Goal: Task Accomplishment & Management: Manage account settings

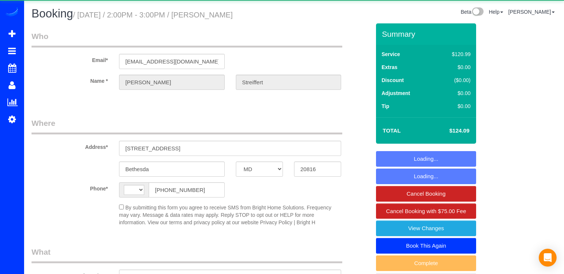
select select "MD"
select select "string:US"
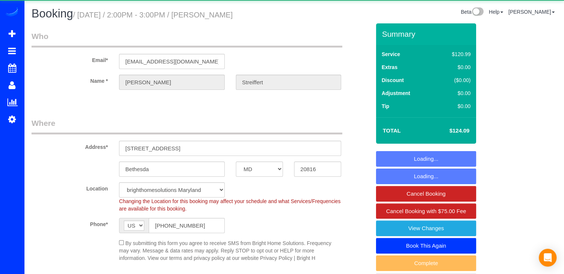
select select "string:fspay-3d172a27-4d7b-4992-b1ce-a493e3b45adc"
select select "object:798"
select select "spot1"
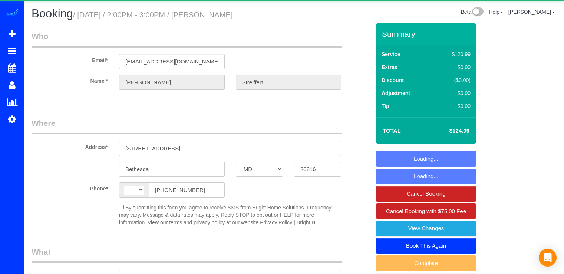
select select "MD"
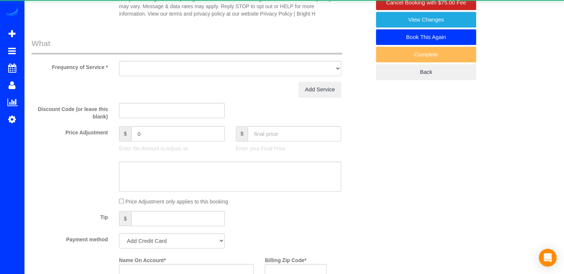
select select "string:US"
select select "object:844"
select select "spot1"
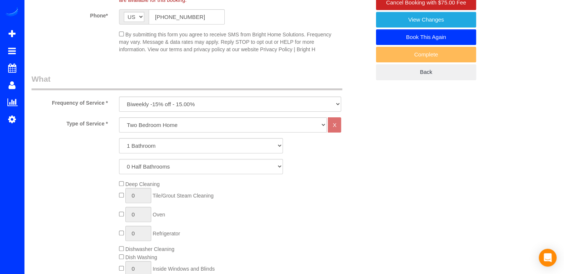
select select "string:fspay-3d172a27-4d7b-4992-b1ce-a493e3b45adc"
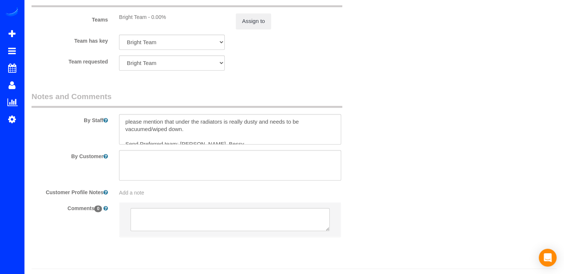
scroll to position [982, 0]
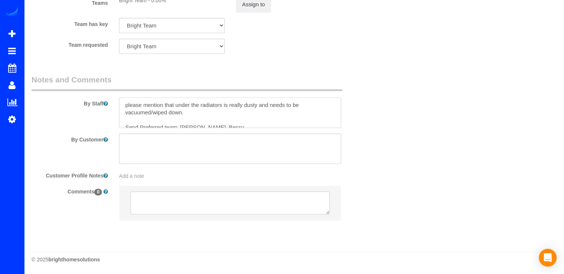
click at [126, 107] on textarea at bounding box center [230, 112] width 222 height 30
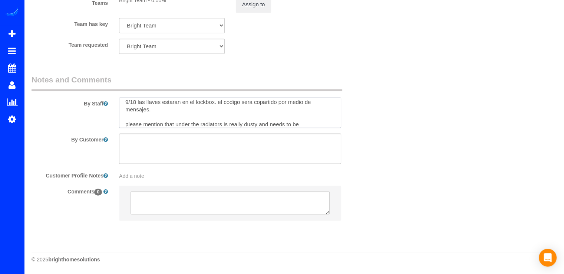
click at [267, 103] on textarea at bounding box center [230, 112] width 222 height 30
click at [261, 102] on textarea at bounding box center [230, 112] width 222 height 30
click at [149, 112] on textarea at bounding box center [230, 112] width 222 height 30
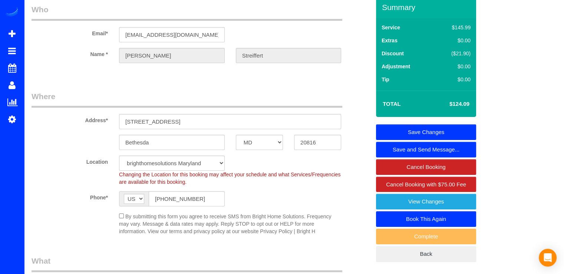
scroll to position [0, 0]
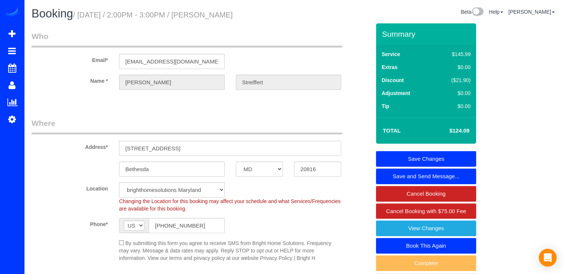
type textarea "9/18 las llaves estaran en el lockbox. el codigo sera compartido por medio de m…"
click at [456, 161] on link "Save Changes" at bounding box center [426, 159] width 100 height 16
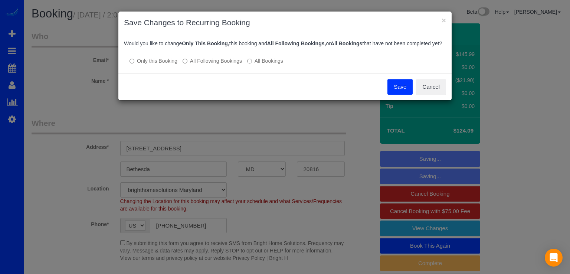
click at [397, 92] on button "Save" at bounding box center [399, 87] width 25 height 16
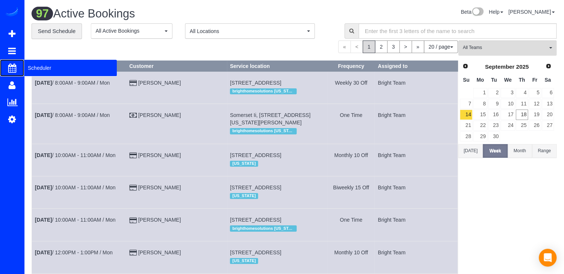
click at [37, 66] on span "Scheduler" at bounding box center [70, 67] width 93 height 17
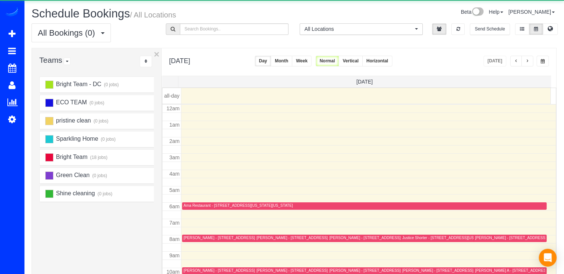
scroll to position [98, 0]
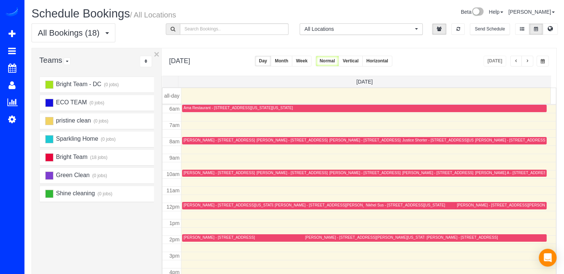
click at [533, 62] on button "button" at bounding box center [528, 61] width 12 height 11
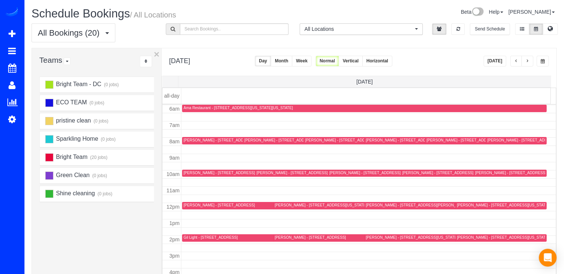
click at [493, 59] on button "Today" at bounding box center [495, 61] width 23 height 11
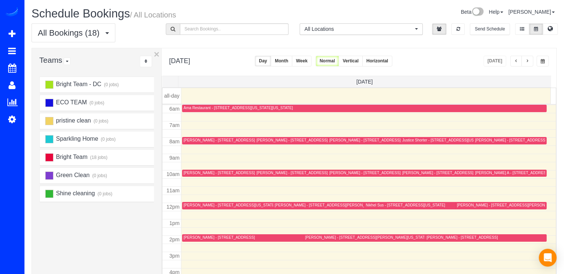
click at [197, 206] on div "Frank O'Brien - 3420 16th St Nw, 508, Washington, DC 20010" at bounding box center [230, 205] width 92 height 5
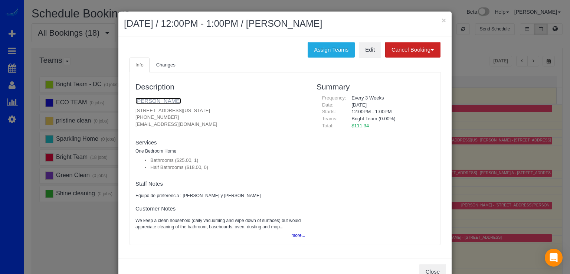
click at [155, 101] on link "Frank O'Brien" at bounding box center [158, 101] width 46 height 6
click at [442, 19] on button "×" at bounding box center [444, 20] width 4 height 8
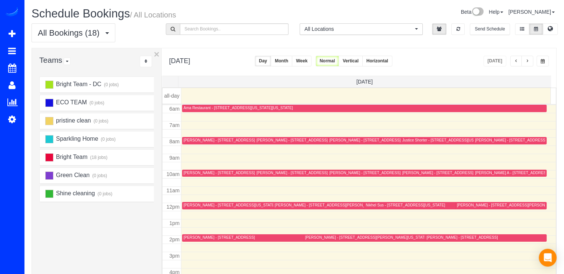
click at [293, 207] on div "Jessica McCreight - 9 Schindler Ct, Silver Spring, MD 20903" at bounding box center [361, 206] width 172 height 6
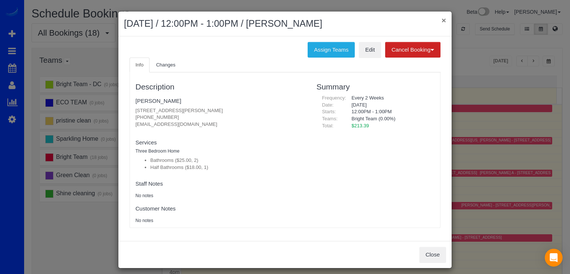
click at [442, 18] on button "×" at bounding box center [444, 20] width 4 height 8
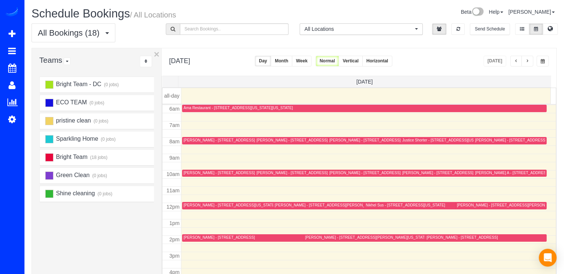
click at [518, 61] on button "button" at bounding box center [517, 61] width 12 height 11
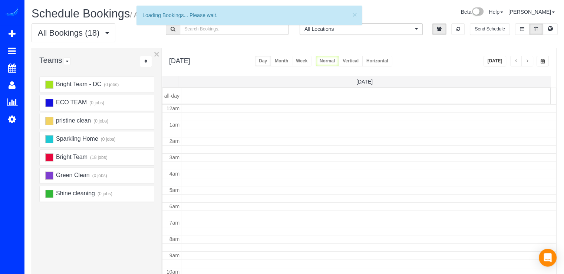
click at [518, 61] on button "button" at bounding box center [517, 61] width 12 height 11
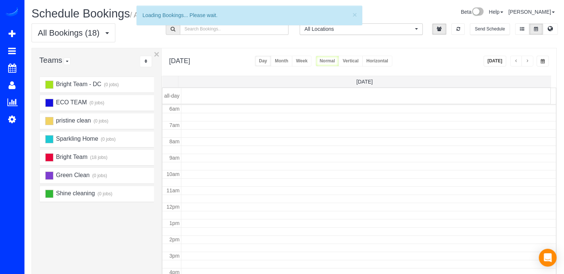
click at [518, 61] on span "button" at bounding box center [517, 61] width 4 height 4
click at [517, 60] on span "button" at bounding box center [517, 61] width 4 height 4
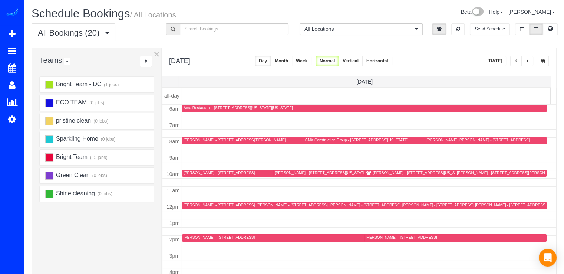
click at [515, 63] on span "button" at bounding box center [517, 61] width 4 height 4
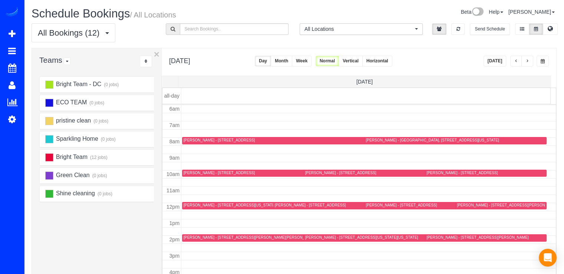
click at [502, 57] on button "[DATE]" at bounding box center [495, 61] width 23 height 11
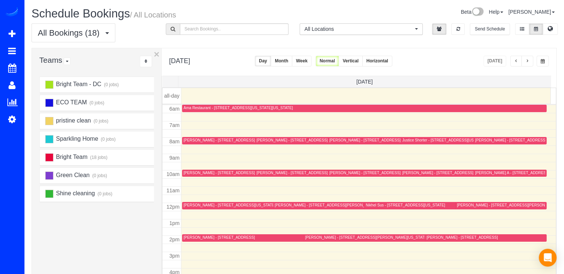
click at [197, 206] on div "[PERSON_NAME] - [STREET_ADDRESS][US_STATE]" at bounding box center [230, 205] width 92 height 5
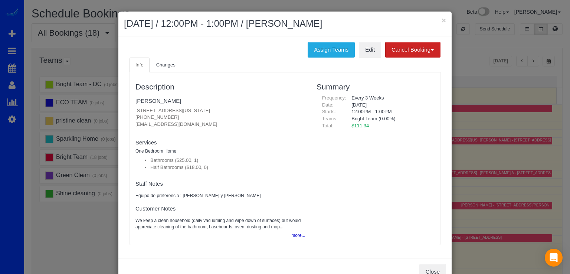
drag, startPoint x: 131, startPoint y: 112, endPoint x: 238, endPoint y: 107, distance: 107.3
click at [238, 107] on div "Description Frank O'Brien 3420 16th St Nw, 508, Washington, DC 20010 (301) 910-…" at bounding box center [220, 158] width 181 height 165
copy p "3420 16th St Nw, 508, Washington, DC 20010"
click at [442, 22] on button "×" at bounding box center [444, 20] width 4 height 8
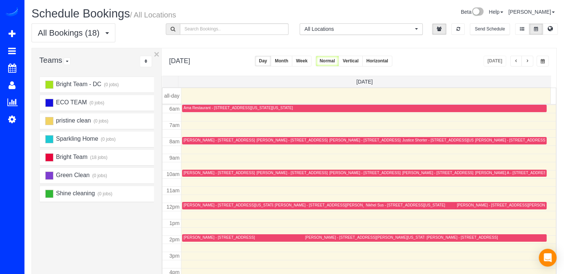
click at [515, 60] on span "button" at bounding box center [517, 61] width 4 height 4
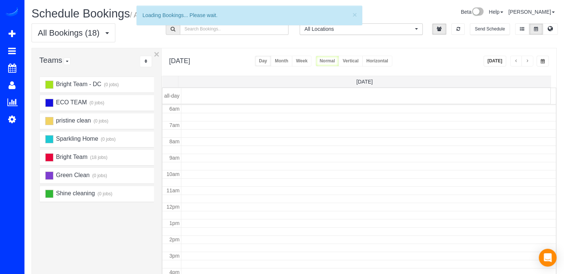
click at [515, 60] on span "button" at bounding box center [517, 61] width 4 height 4
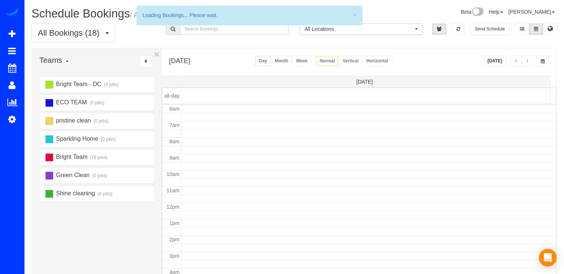
click at [515, 60] on span "button" at bounding box center [517, 61] width 4 height 4
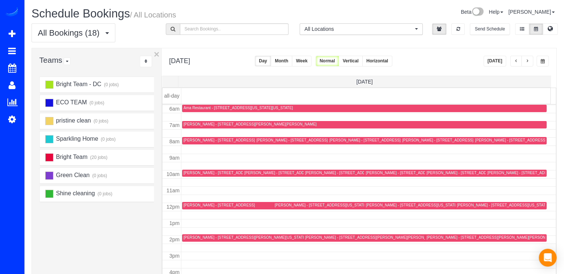
click at [514, 63] on button "button" at bounding box center [517, 61] width 12 height 11
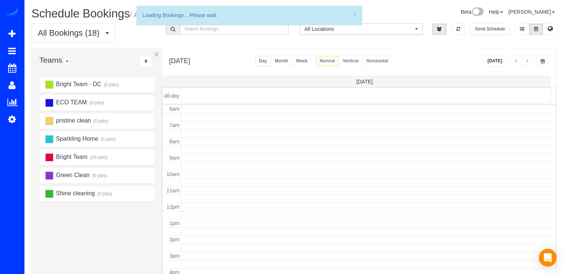
click at [515, 62] on span "button" at bounding box center [517, 61] width 4 height 4
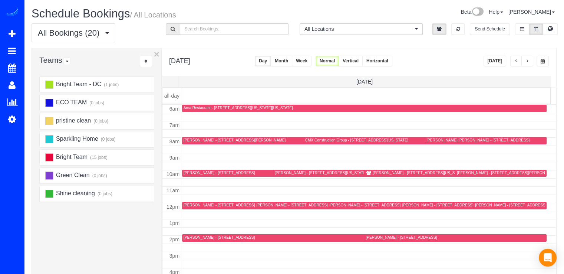
click at [518, 61] on span "button" at bounding box center [517, 61] width 4 height 4
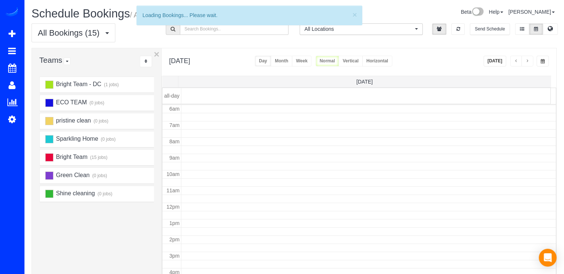
click at [517, 61] on span "button" at bounding box center [517, 61] width 4 height 4
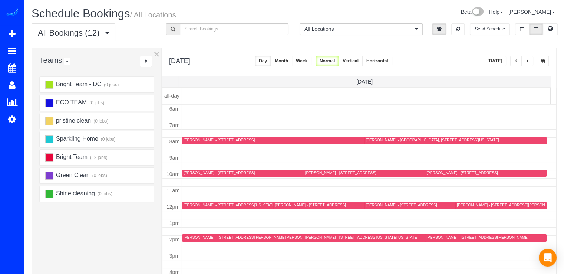
click at [514, 62] on button "button" at bounding box center [517, 61] width 12 height 11
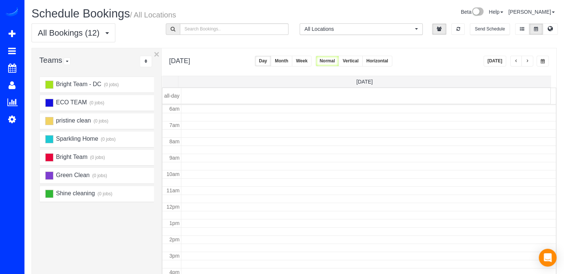
click at [515, 62] on span "button" at bounding box center [517, 61] width 4 height 4
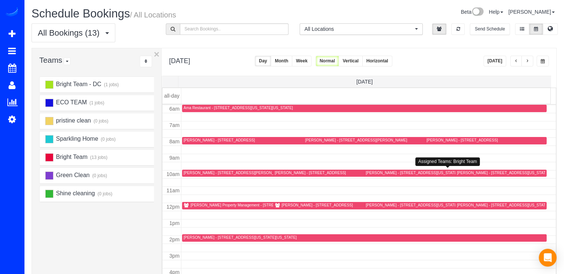
click at [378, 171] on div "Jess Feinberg - 1350 Main Dr Nw, Washington, DC 20012" at bounding box center [412, 172] width 92 height 5
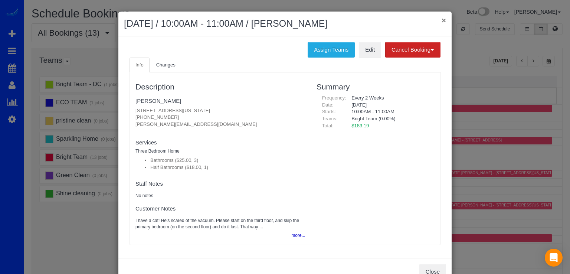
click at [442, 18] on button "×" at bounding box center [444, 20] width 4 height 8
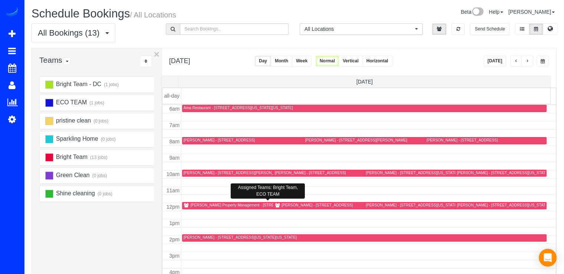
click at [203, 204] on div "Richey Property Management - 4812 30th Street South, #C2, Arlington, VA 22206" at bounding box center [245, 205] width 109 height 5
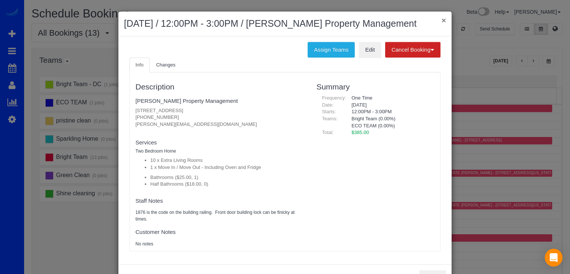
click at [442, 18] on button "×" at bounding box center [444, 20] width 4 height 8
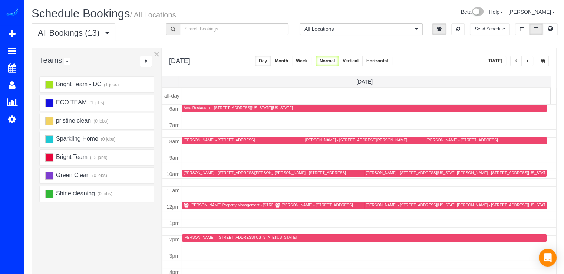
click at [506, 58] on button "Today" at bounding box center [495, 61] width 23 height 11
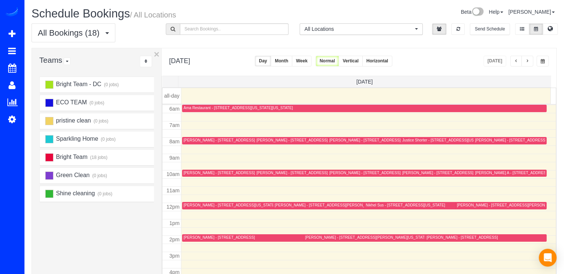
click at [531, 58] on button "button" at bounding box center [528, 61] width 12 height 11
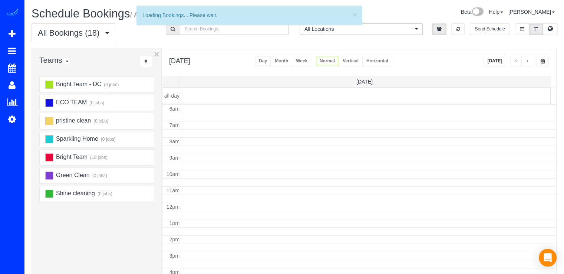
click at [526, 60] on span "button" at bounding box center [528, 61] width 4 height 4
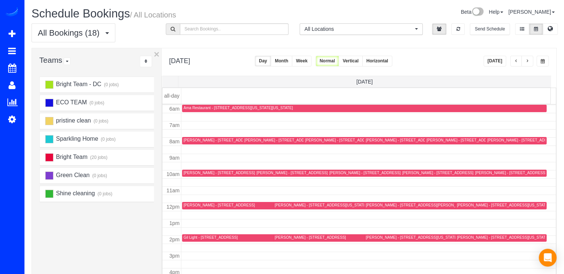
click at [526, 60] on span "button" at bounding box center [528, 61] width 4 height 4
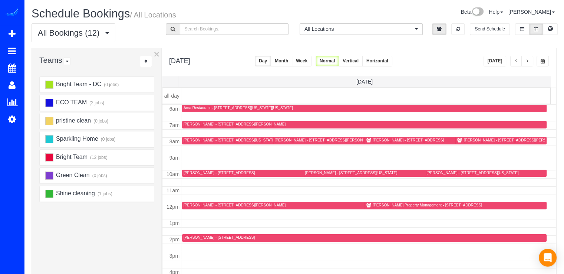
click at [382, 204] on div "Richey Property Management - 120 Cameron Street Unit #105, Alexandria, VA 22314" at bounding box center [427, 205] width 109 height 5
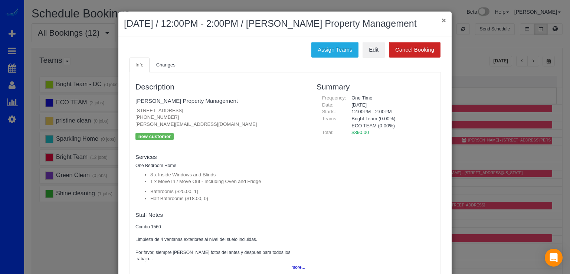
click at [443, 21] on button "×" at bounding box center [444, 20] width 4 height 8
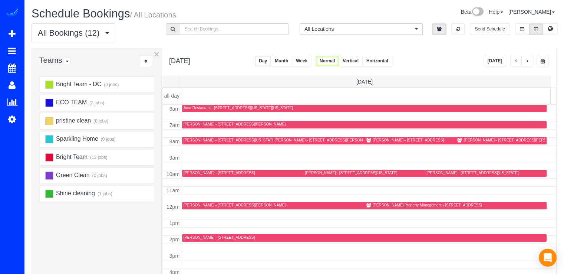
click at [496, 63] on button "Today" at bounding box center [495, 61] width 23 height 11
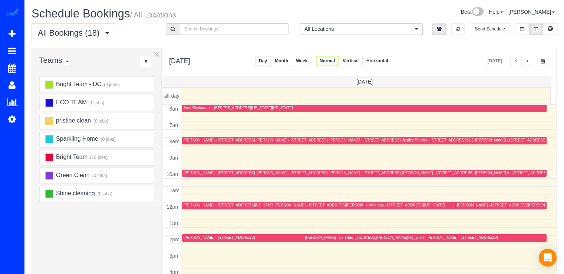
click at [373, 203] on div "Nikhel Sus - 1022 W St Nw, Washington, DC 20001" at bounding box center [405, 205] width 79 height 5
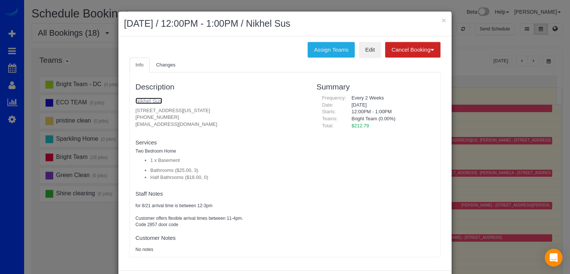
click at [154, 99] on link "Nikhel Sus" at bounding box center [148, 101] width 27 height 6
click at [442, 21] on button "×" at bounding box center [444, 20] width 4 height 8
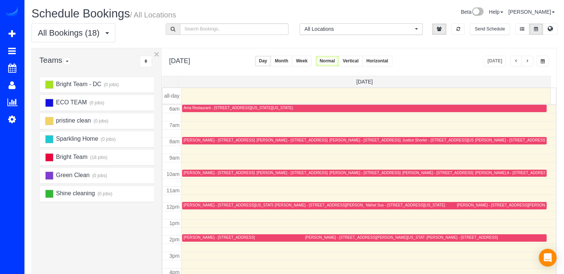
click at [530, 60] on button "button" at bounding box center [528, 61] width 12 height 11
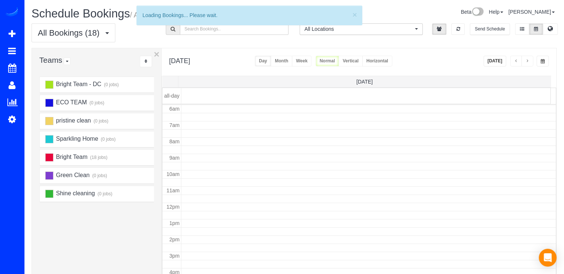
click at [529, 60] on span "button" at bounding box center [528, 61] width 4 height 4
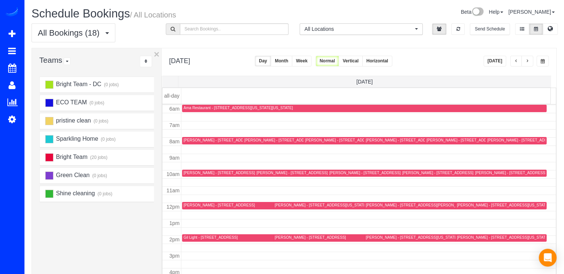
click at [528, 62] on span "button" at bounding box center [528, 61] width 4 height 4
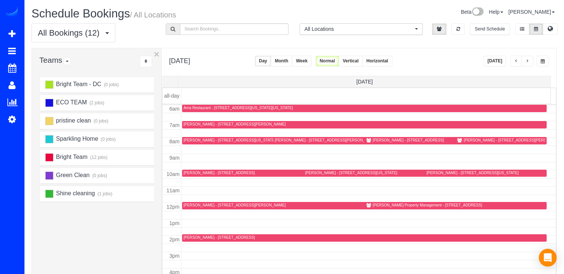
click at [392, 200] on td at bounding box center [368, 198] width 375 height 8
click at [392, 203] on div "Richey Property Management - 120 Cameron Street Unit #105, Alexandria, VA 22314" at bounding box center [427, 205] width 109 height 5
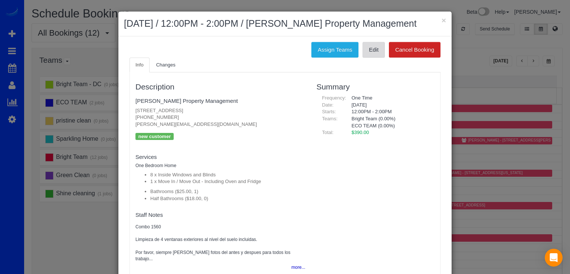
click at [363, 47] on link "Edit" at bounding box center [373, 50] width 22 height 16
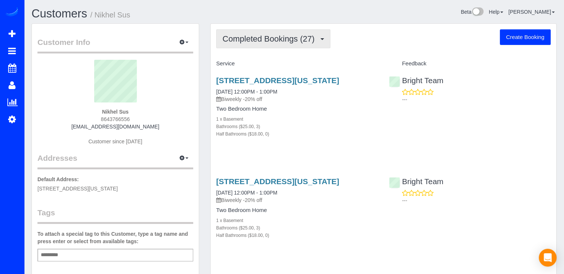
click at [247, 42] on span "Completed Bookings (27)" at bounding box center [271, 38] width 96 height 9
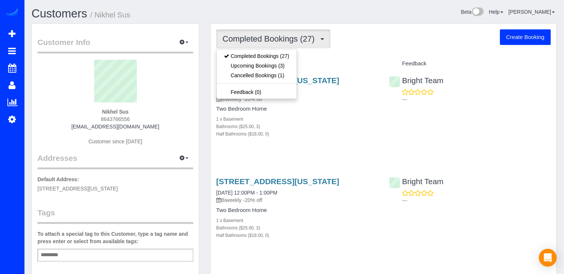
click at [324, 43] on button "Completed Bookings (27)" at bounding box center [273, 38] width 114 height 19
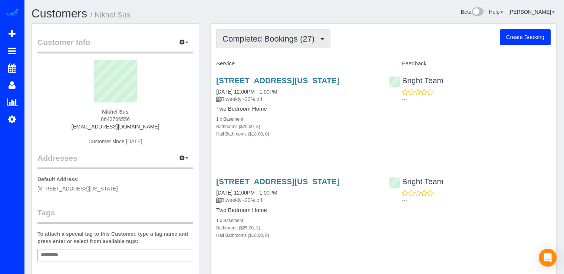
click at [291, 41] on span "Completed Bookings (27)" at bounding box center [271, 38] width 96 height 9
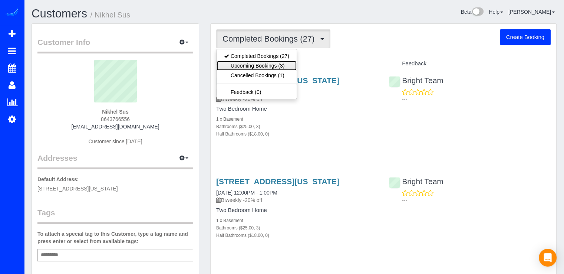
click at [286, 67] on link "Upcoming Bookings (3)" at bounding box center [257, 66] width 80 height 10
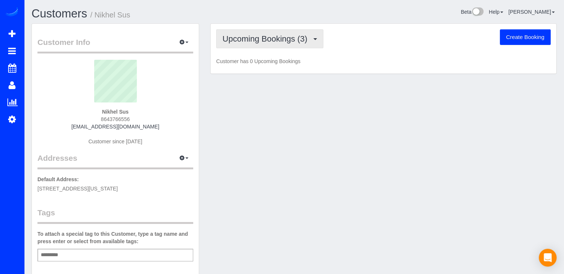
click at [294, 41] on span "Upcoming Bookings (3)" at bounding box center [267, 38] width 89 height 9
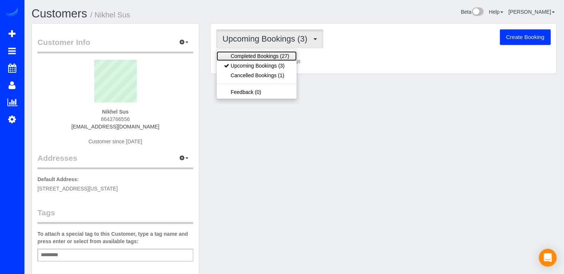
click at [285, 57] on link "Completed Bookings (27)" at bounding box center [257, 56] width 80 height 10
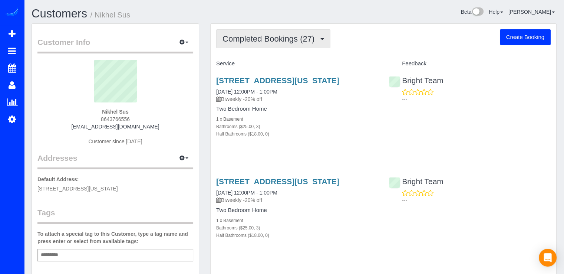
click at [279, 45] on button "Completed Bookings (27)" at bounding box center [273, 38] width 114 height 19
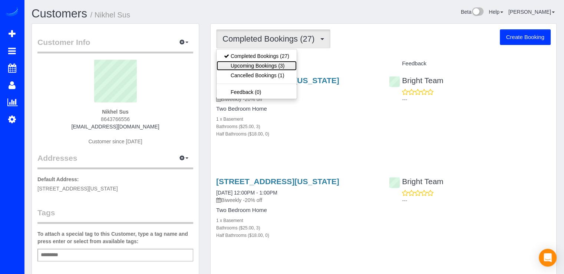
click at [286, 64] on link "Upcoming Bookings (3)" at bounding box center [257, 66] width 80 height 10
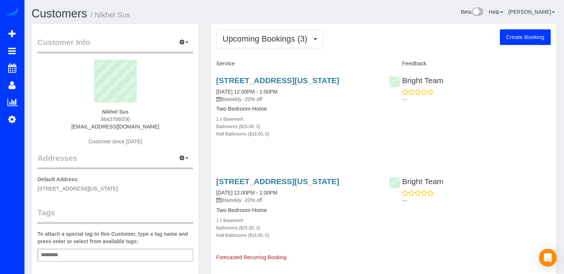
click at [262, 51] on div "Upcoming Bookings (3) Completed Bookings (27) Upcoming Bookings (3) Cancelled B…" at bounding box center [384, 209] width 346 height 370
click at [262, 43] on span "Upcoming Bookings (3)" at bounding box center [267, 38] width 89 height 9
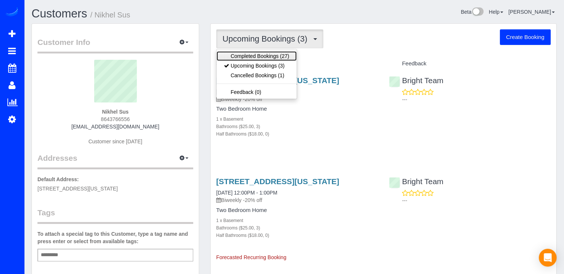
click at [263, 54] on link "Completed Bookings (27)" at bounding box center [257, 56] width 80 height 10
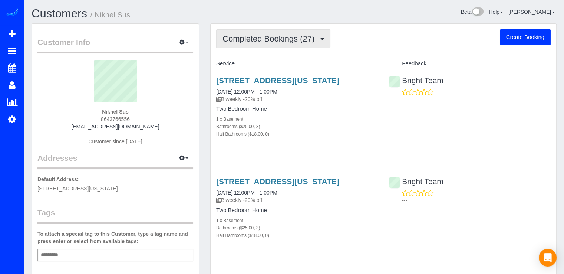
click at [299, 40] on span "Completed Bookings (27)" at bounding box center [271, 38] width 96 height 9
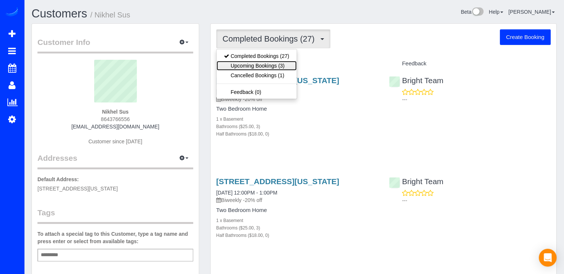
click at [293, 65] on link "Upcoming Bookings (3)" at bounding box center [257, 66] width 80 height 10
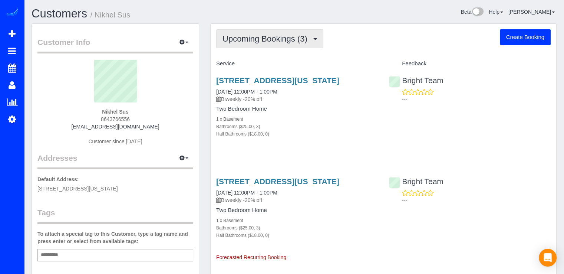
click at [271, 42] on span "Upcoming Bookings (3)" at bounding box center [267, 38] width 89 height 9
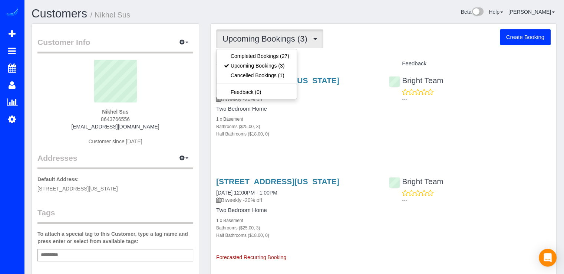
click at [324, 60] on div "Service" at bounding box center [297, 64] width 173 height 13
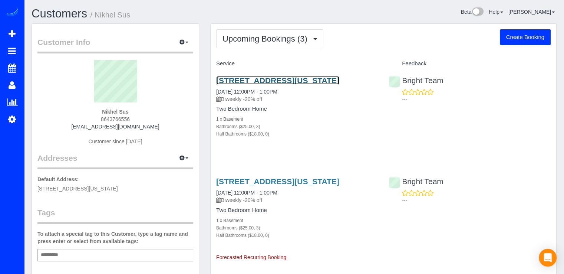
click at [253, 79] on link "1022 W St Nw, Washington, DC 20001" at bounding box center [277, 80] width 123 height 9
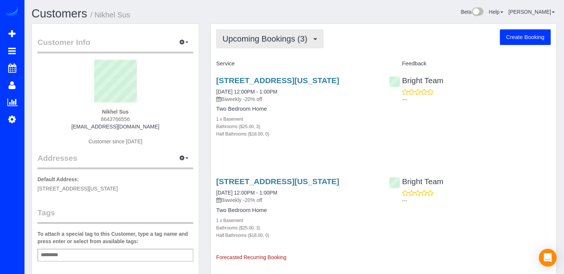
click at [253, 43] on button "Upcoming Bookings (3)" at bounding box center [269, 38] width 107 height 19
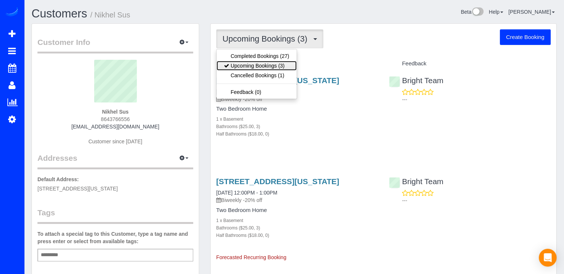
click at [283, 64] on link "Upcoming Bookings (3)" at bounding box center [257, 66] width 80 height 10
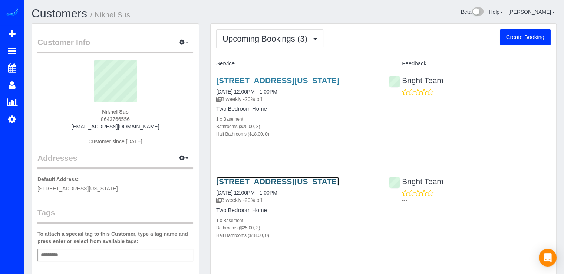
click at [254, 180] on link "1022 W St Nw, Washington, DC 20001" at bounding box center [277, 181] width 123 height 9
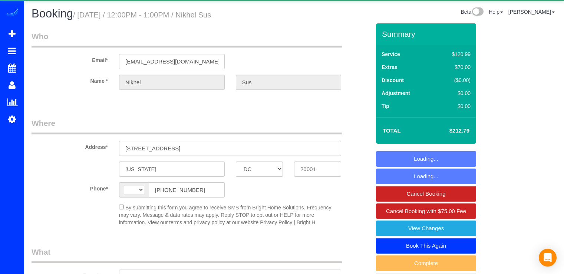
select select "DC"
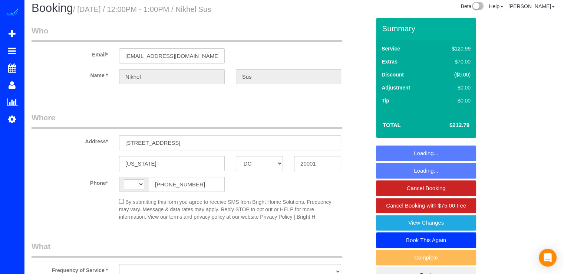
select select "string:[GEOGRAPHIC_DATA]"
select select "object:626"
select select "string:fspay-b51eaa58-acf3-4c45-aaf6-5d5bc71cdf41"
select select "3"
select select "spot1"
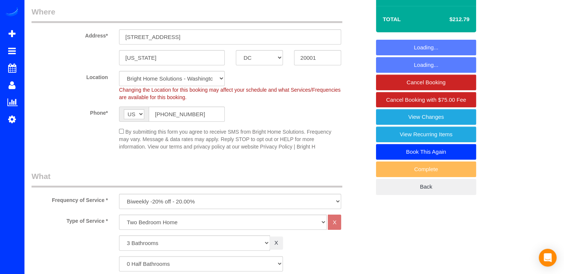
select select "3"
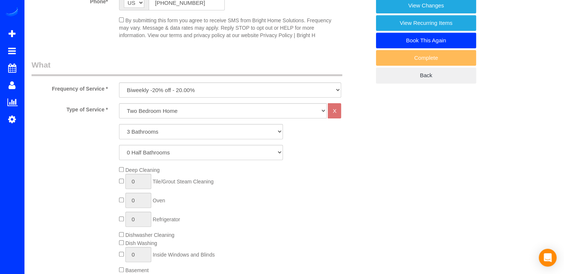
select select "object:819"
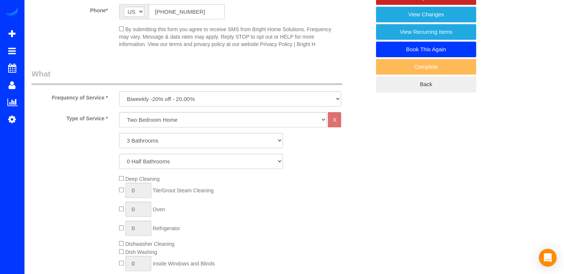
scroll to position [186, 0]
select select "spot12"
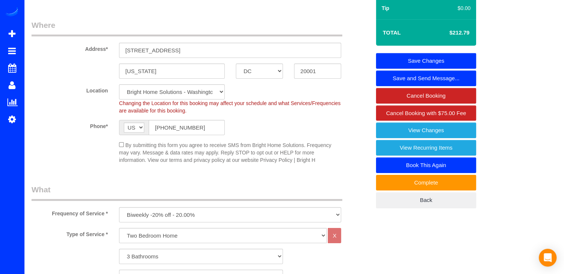
scroll to position [74, 0]
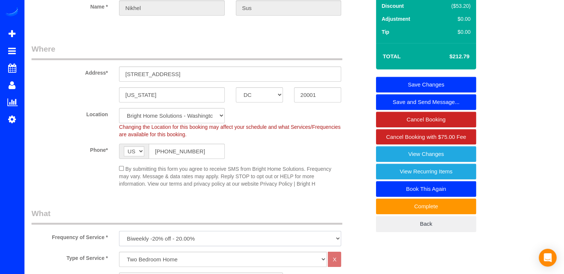
click at [206, 237] on select "triweekly -15% off - 15.00% Biweekly -20% off - 20.00% Monthly -10% off - 10.00…" at bounding box center [230, 238] width 222 height 15
click at [119, 231] on select "triweekly -15% off - 15.00% Biweekly -20% off - 20.00% Monthly -10% off - 10.00…" at bounding box center [230, 238] width 222 height 15
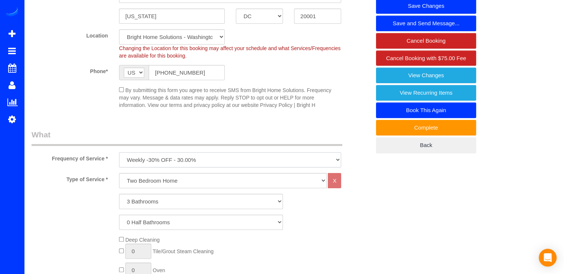
scroll to position [186, 0]
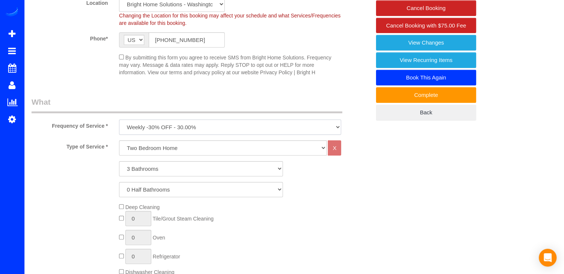
click at [188, 126] on select "triweekly -15% off - 15.00% Biweekly -20% off - 20.00% Monthly -10% off - 10.00…" at bounding box center [230, 126] width 222 height 15
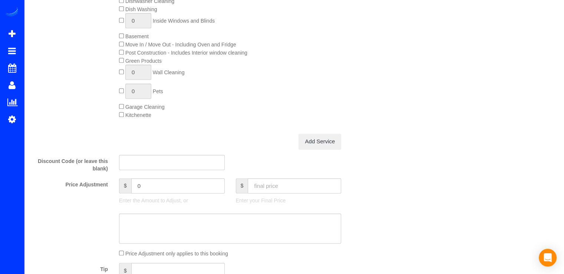
scroll to position [519, 0]
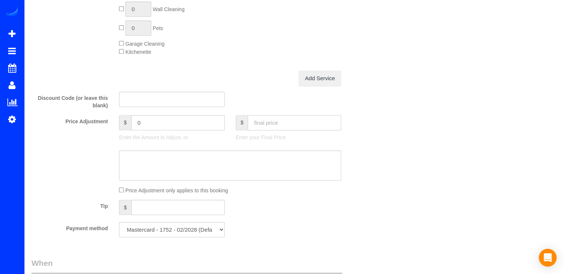
click at [271, 125] on input "text" at bounding box center [294, 122] width 93 height 15
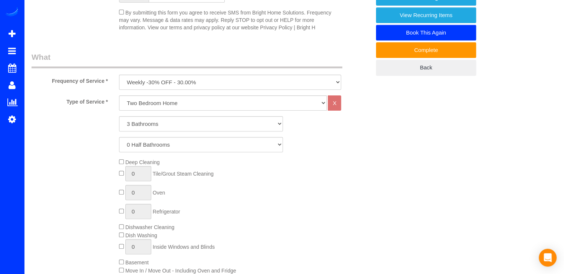
scroll to position [186, 0]
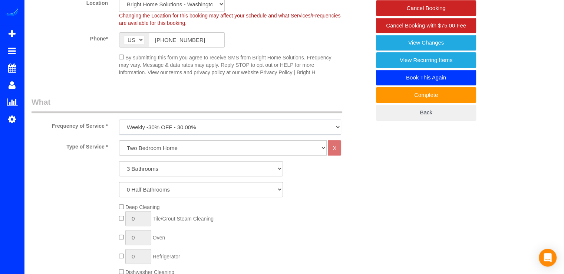
click at [177, 127] on select "triweekly -15% off - 15.00% Biweekly -20% off - 20.00% Monthly -10% off - 10.00…" at bounding box center [230, 126] width 222 height 15
select select "object:819"
click at [119, 119] on select "triweekly -15% off - 15.00% Biweekly -20% off - 20.00% Monthly -10% off - 10.00…" at bounding box center [230, 126] width 222 height 15
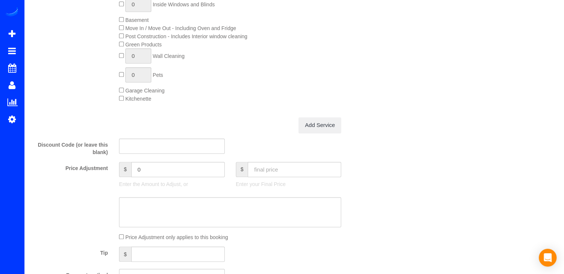
scroll to position [519, 0]
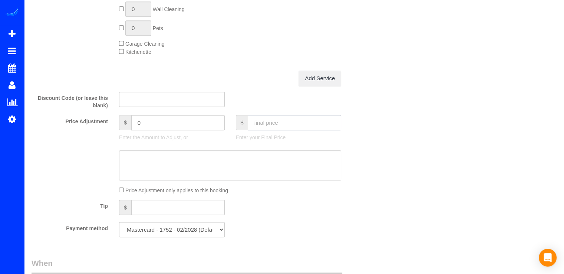
click at [267, 127] on input "text" at bounding box center [294, 122] width 93 height 15
type input "186.19"
type input "-26.6"
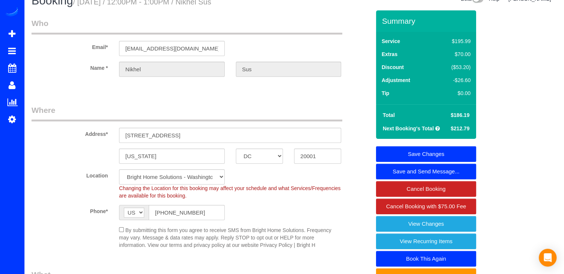
scroll to position [0, 0]
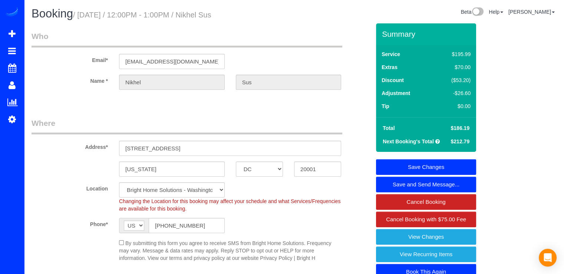
click at [452, 167] on link "Save Changes" at bounding box center [426, 167] width 100 height 16
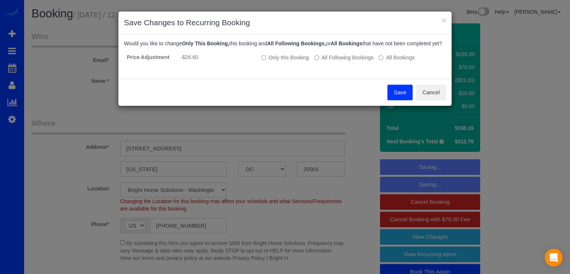
click at [390, 96] on button "Save" at bounding box center [399, 93] width 25 height 16
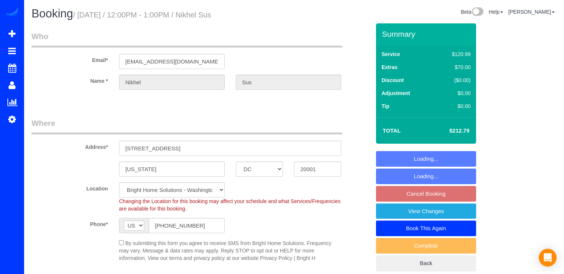
select select "DC"
select select "object:789"
select select "string:fspay-b51eaa58-acf3-4c45-aaf6-5d5bc71cdf41"
select select "3"
select select "spot3"
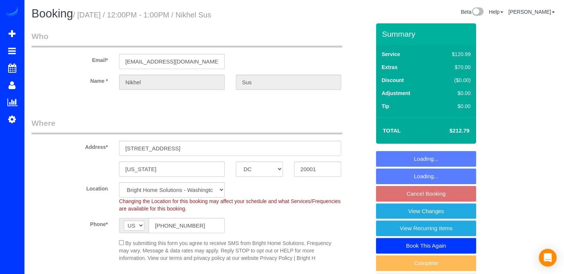
select select "object:815"
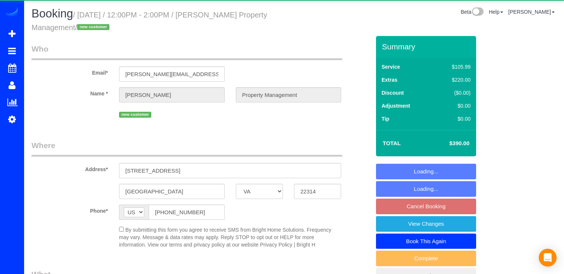
select select "VA"
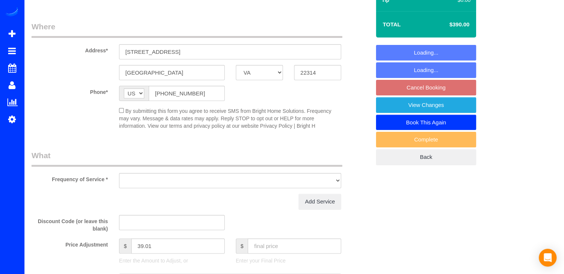
select select "object:784"
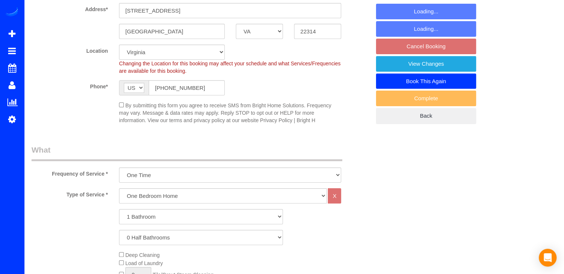
scroll to position [148, 0]
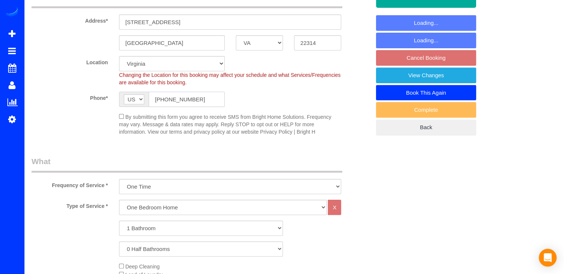
drag, startPoint x: 199, startPoint y: 99, endPoint x: 136, endPoint y: 106, distance: 63.1
click at [136, 106] on div "AF AL DZ AD AO AI AQ AG AR AM AW AU AT AZ BS BH BD BB BY BE BZ BJ BM BT BO BA B…" at bounding box center [172, 99] width 106 height 15
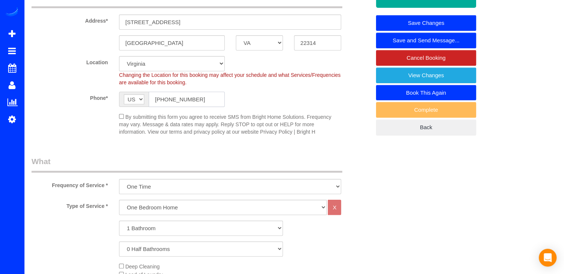
paste input "text"
type input "[PHONE_NUMBER]"
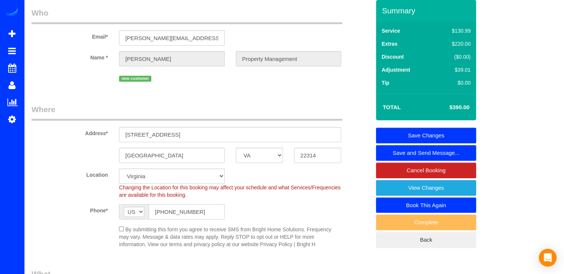
scroll to position [74, 0]
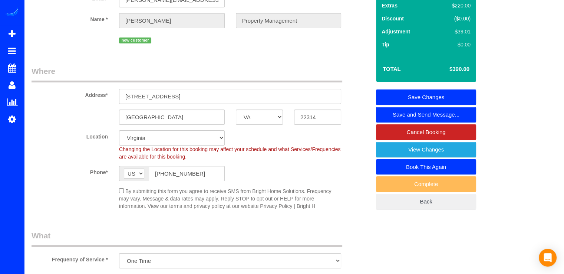
click at [410, 95] on link "Save Changes" at bounding box center [426, 97] width 100 height 16
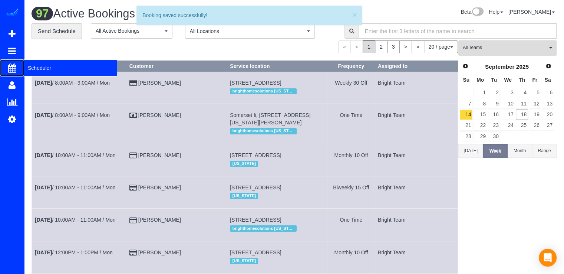
click at [31, 65] on span "Scheduler" at bounding box center [70, 67] width 93 height 17
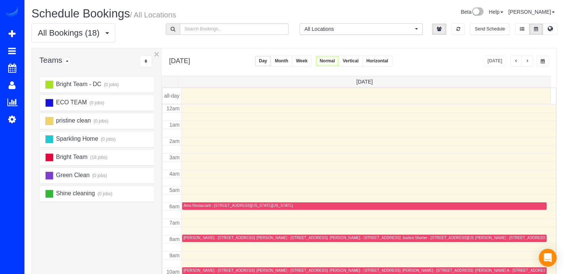
scroll to position [98, 0]
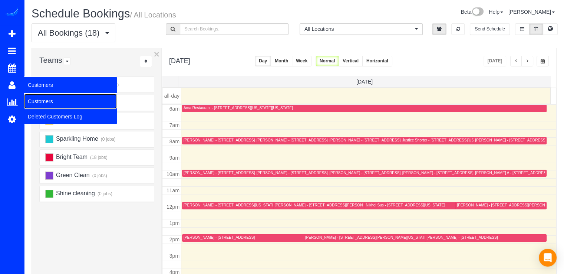
click at [32, 101] on link "Customers" at bounding box center [70, 101] width 93 height 15
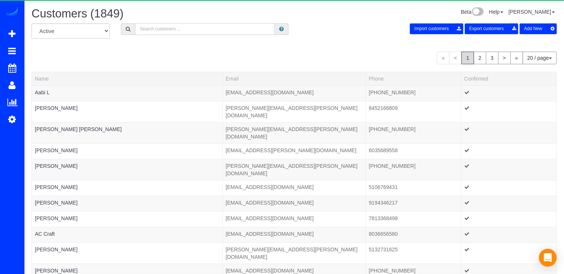
click at [194, 31] on input "text" at bounding box center [205, 29] width 140 height 12
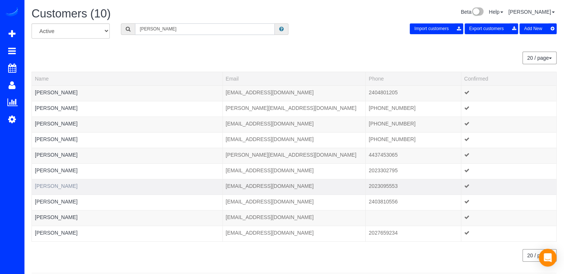
type input "[PERSON_NAME]"
click at [65, 184] on link "[PERSON_NAME]" at bounding box center [56, 186] width 43 height 6
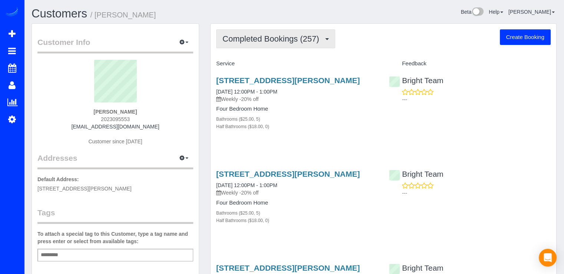
click at [260, 45] on button "Completed Bookings (257)" at bounding box center [275, 38] width 119 height 19
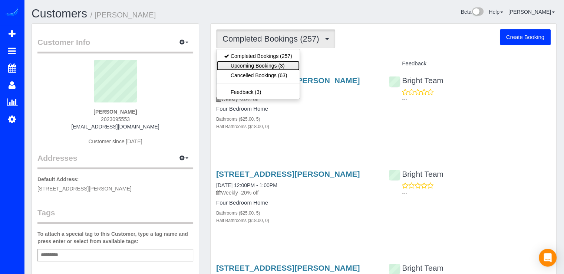
click at [287, 66] on link "Upcoming Bookings (3)" at bounding box center [258, 66] width 83 height 10
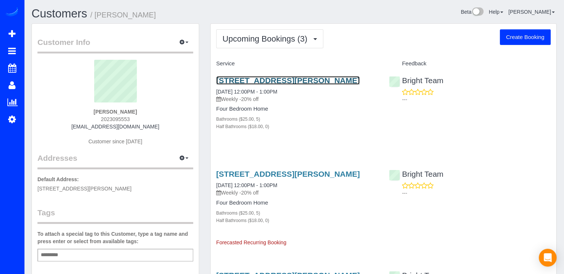
click at [260, 82] on link "[STREET_ADDRESS][PERSON_NAME]" at bounding box center [288, 80] width 144 height 9
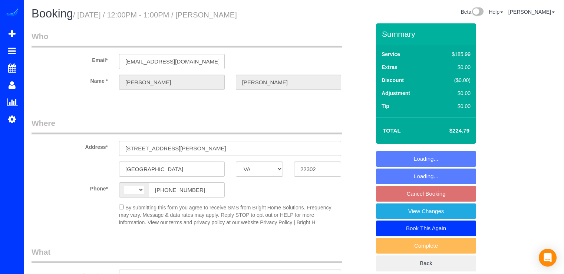
select select "VA"
select select "spot3"
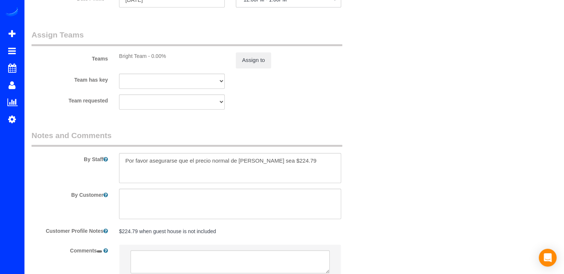
select select "string:US"
select select "string:fspay-55a8ffc5-8611-4c65-8896-fcc5c8026200"
select select "5"
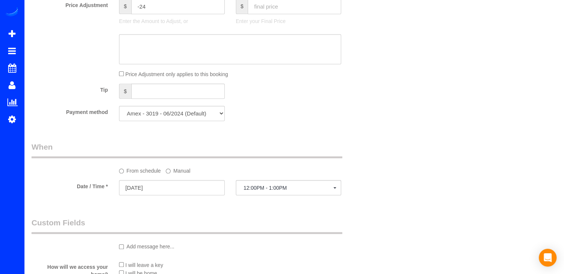
select select "object:815"
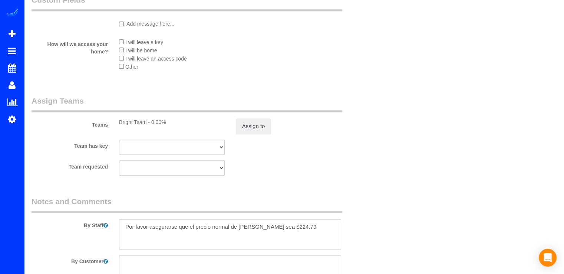
select select "spot23"
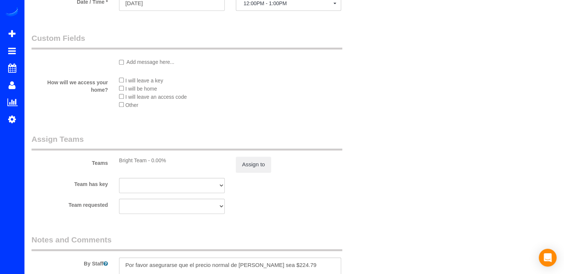
scroll to position [747, 0]
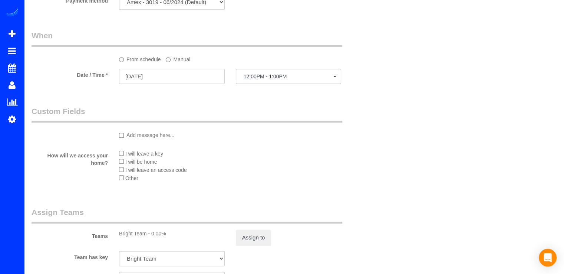
click at [203, 79] on input "09/23/2025" at bounding box center [172, 76] width 106 height 15
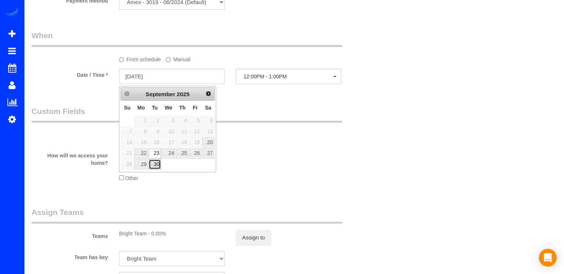
click at [157, 164] on link "30" at bounding box center [155, 164] width 12 height 10
type input "09/30/2025"
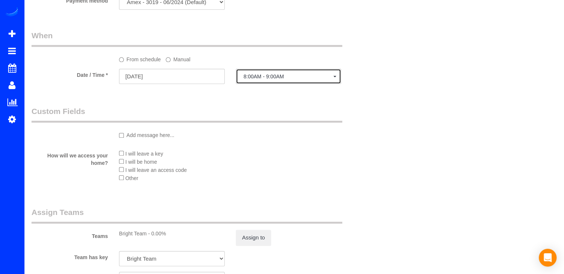
click at [288, 79] on span "8:00AM - 9:00AM" at bounding box center [289, 76] width 90 height 6
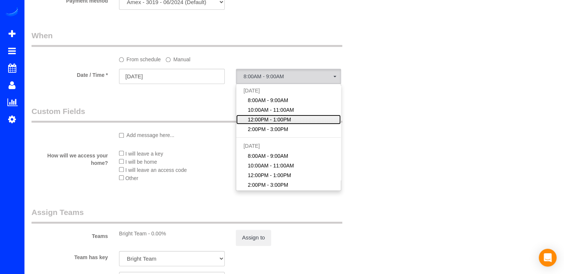
click at [285, 118] on span "12:00PM - 1:00PM" at bounding box center [269, 119] width 43 height 7
select select "spot43"
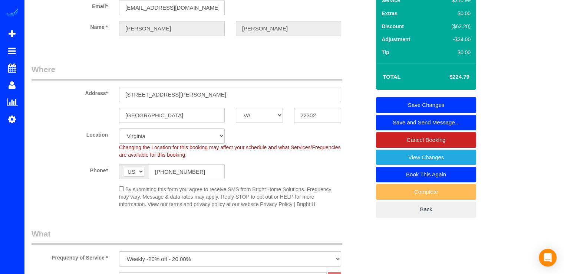
scroll to position [0, 0]
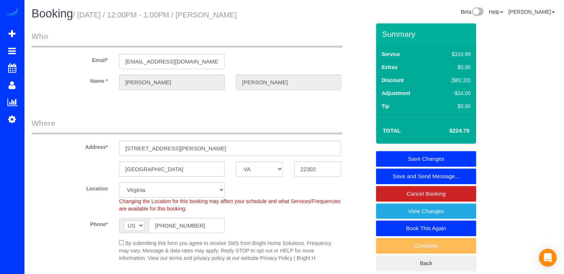
click at [449, 152] on link "Save Changes" at bounding box center [426, 159] width 100 height 16
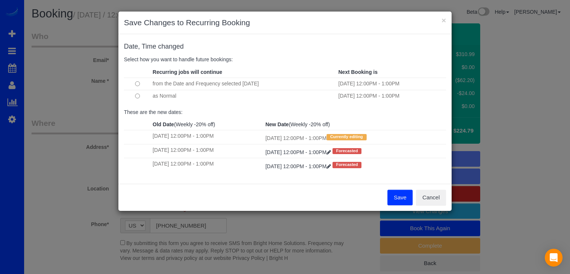
click at [400, 200] on button "Save" at bounding box center [399, 198] width 25 height 16
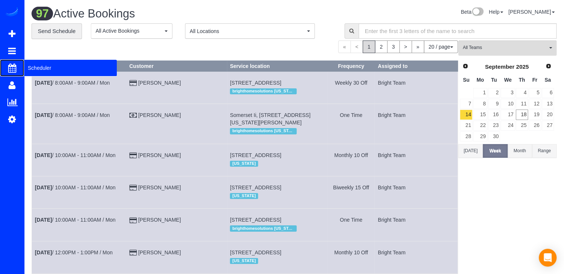
click at [35, 71] on span "Scheduler" at bounding box center [70, 67] width 93 height 17
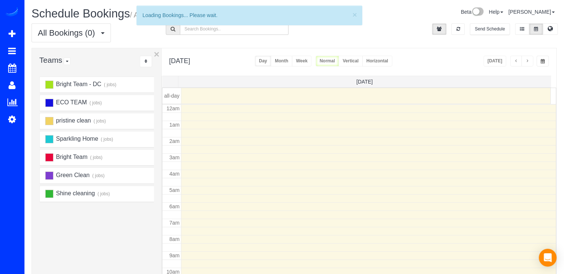
scroll to position [98, 0]
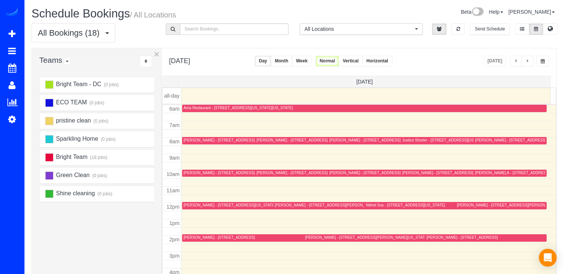
click at [533, 58] on button "button" at bounding box center [528, 61] width 12 height 11
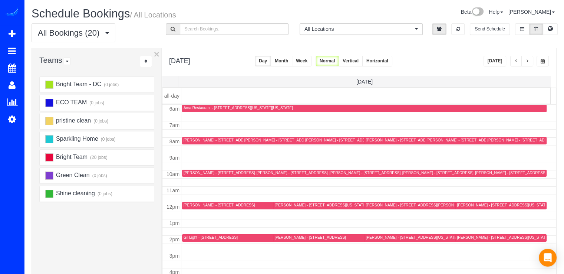
click at [199, 174] on div "Andrew Boston - 815 Woodside Pkwy, Silver Spring, MD 20910" at bounding box center [235, 172] width 102 height 5
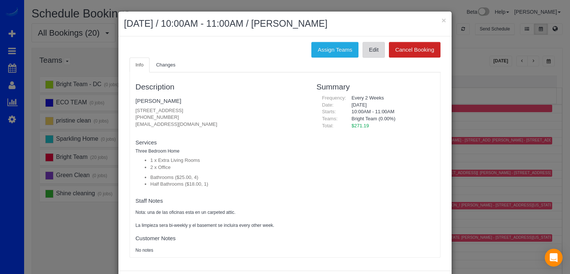
click at [374, 52] on link "Edit" at bounding box center [373, 50] width 22 height 16
click at [162, 101] on link "[PERSON_NAME]" at bounding box center [158, 101] width 46 height 6
click at [438, 19] on h2 "September 19, 2025 / 10:00AM - 11:00AM / Andrew Boston" at bounding box center [285, 23] width 322 height 13
click at [442, 20] on button "×" at bounding box center [444, 20] width 4 height 8
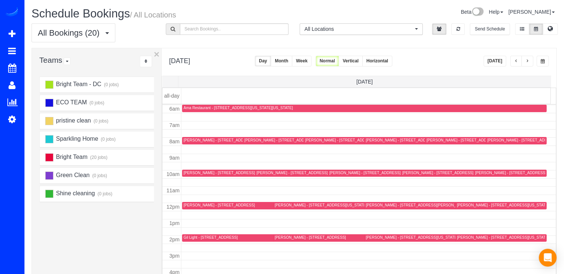
click at [498, 58] on button "Today" at bounding box center [495, 61] width 23 height 11
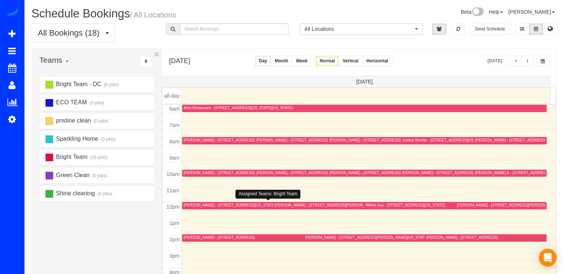
click at [192, 205] on div "Frank O'Brien - 3420 16th St Nw, 508, Washington, DC 20010" at bounding box center [230, 205] width 92 height 5
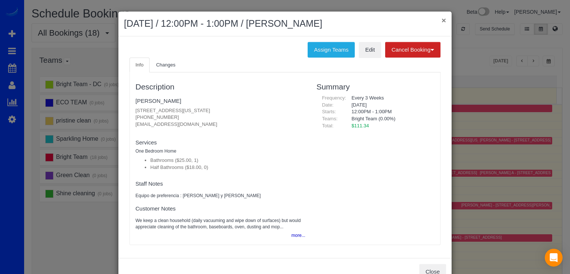
click at [442, 20] on button "×" at bounding box center [444, 20] width 4 height 8
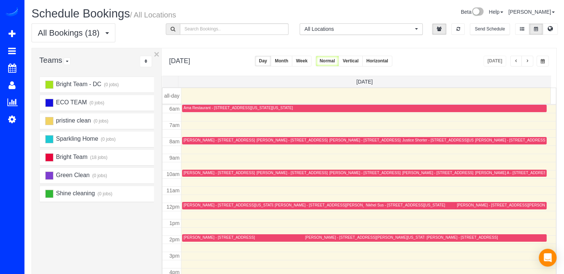
click at [528, 63] on button "button" at bounding box center [528, 61] width 12 height 11
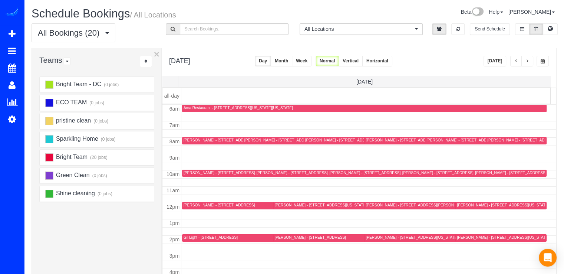
click at [278, 238] on div "Jibri Richardson - 7401 Blade Drive, Falls Church, VA 22042" at bounding box center [310, 237] width 71 height 5
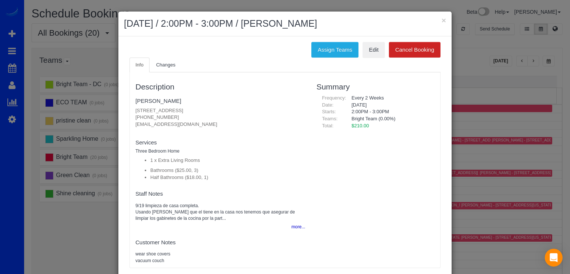
drag, startPoint x: 128, startPoint y: 113, endPoint x: 242, endPoint y: 106, distance: 113.4
click at [242, 106] on div "Description Jibri Richardson 7401 Blade Drive, Falls Church, VA 22042 (240) 245…" at bounding box center [220, 170] width 181 height 188
copy p "7401 Blade Drive, Falls Church, VA 22042"
click at [442, 19] on button "×" at bounding box center [444, 20] width 4 height 8
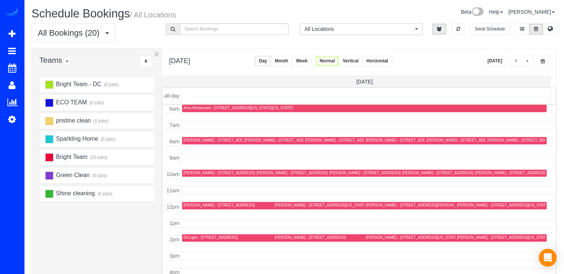
click at [185, 205] on div "Jean DiBerardino - 2710 Copper Creek Rd, Herndon, VA 20171" at bounding box center [219, 205] width 71 height 5
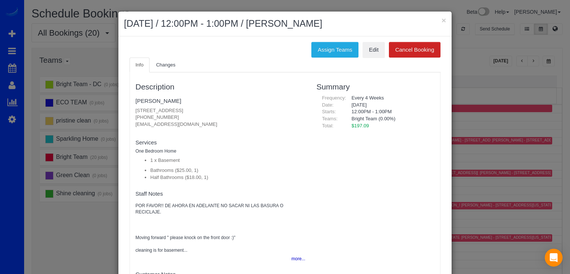
drag, startPoint x: 128, startPoint y: 107, endPoint x: 252, endPoint y: 105, distance: 123.9
click at [252, 105] on div "Description Jean DiBerardino 2710 Copper Creek Rd, Herndon, VA 20171 (202) 906-…" at bounding box center [220, 191] width 181 height 230
copy p "2710 Copper Creek Rd, Herndon, VA 20171"
click at [442, 20] on button "×" at bounding box center [444, 20] width 4 height 8
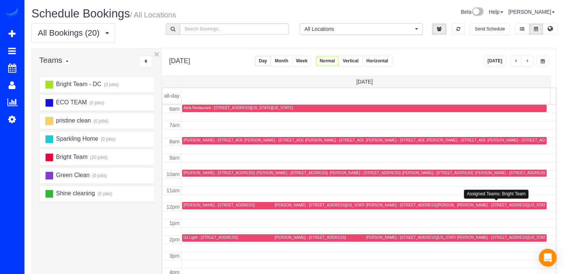
click at [461, 204] on div "Stephanie Olson - 1601 Argonne Pl Nw Apt #235, Washington, DC 20009" at bounding box center [503, 205] width 92 height 5
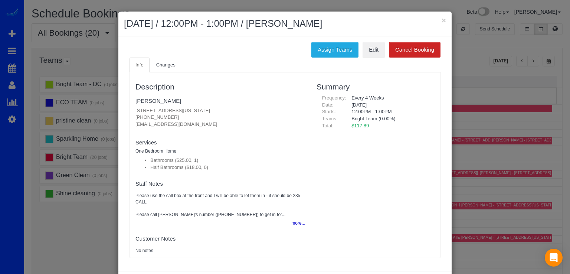
click at [438, 19] on h2 "September 19, 2025 / 12:00PM - 1:00PM / Stephanie Olson" at bounding box center [285, 23] width 322 height 13
click at [442, 20] on button "×" at bounding box center [444, 20] width 4 height 8
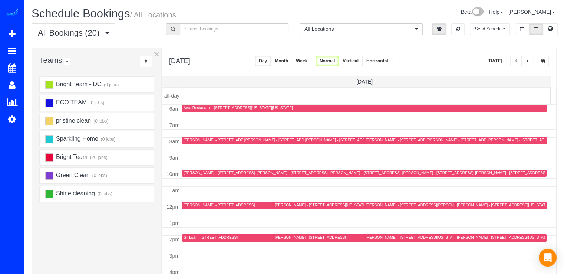
click at [495, 61] on button "Today" at bounding box center [495, 61] width 23 height 11
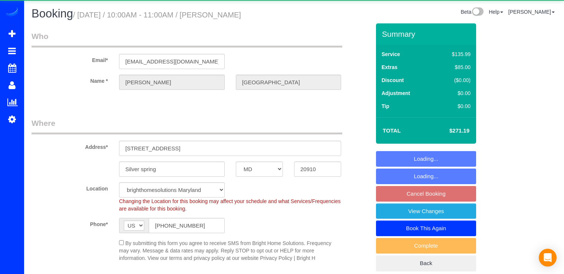
select select "MD"
select select "object:855"
select select "4"
select select "1"
select select "spot1"
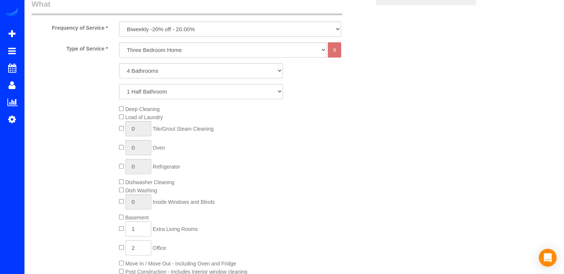
scroll to position [229, 0]
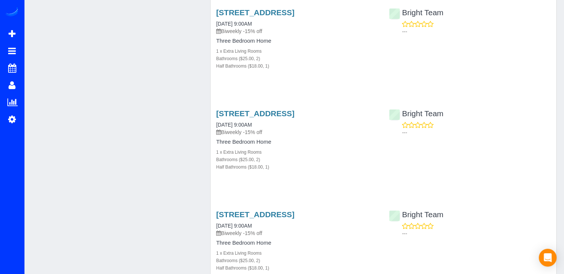
scroll to position [1002, 0]
